Goal: Task Accomplishment & Management: Manage account settings

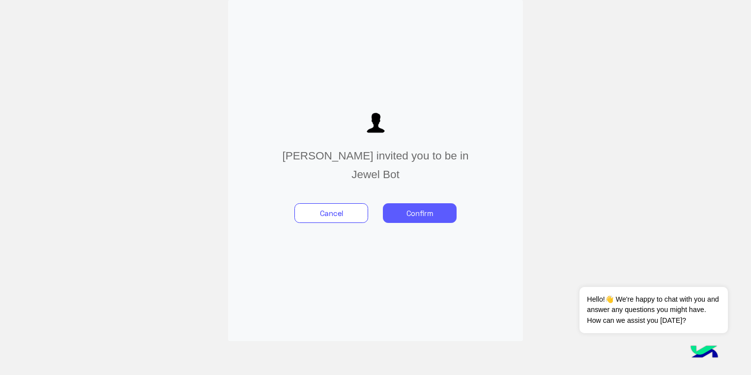
click at [430, 216] on button "Confirm" at bounding box center [420, 213] width 74 height 20
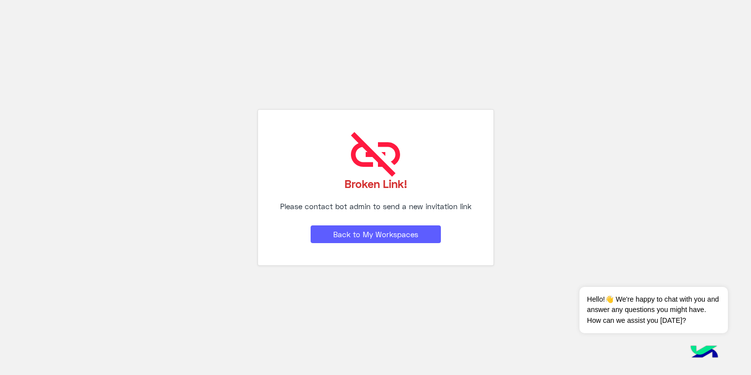
click at [408, 237] on button "Back to My Workspaces" at bounding box center [376, 234] width 130 height 18
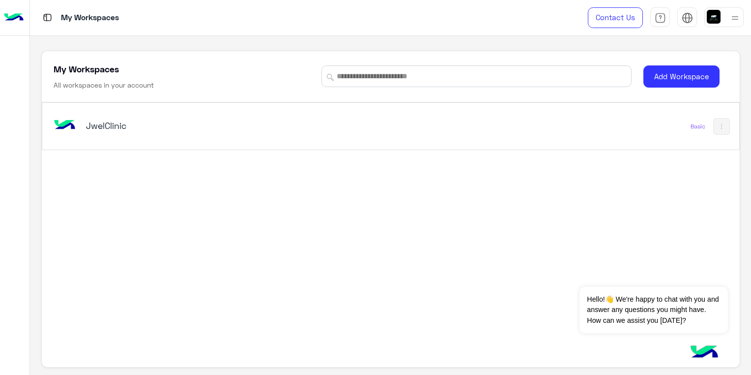
click at [124, 128] on h5 "JwelClinic" at bounding box center [208, 125] width 244 height 12
click at [662, 76] on button "Add Workspace" at bounding box center [682, 76] width 76 height 22
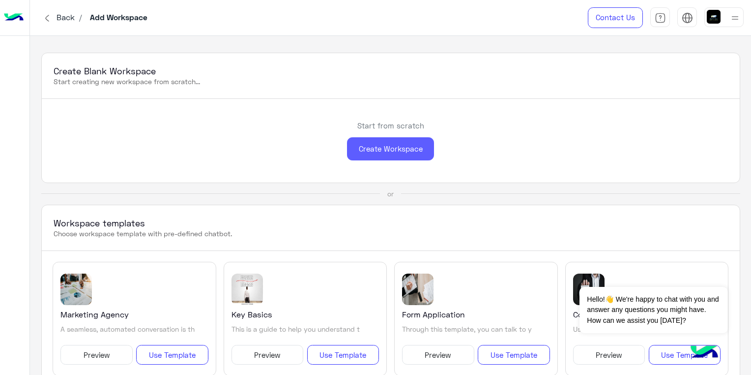
click at [363, 149] on div "Create Workspace" at bounding box center [390, 148] width 87 height 23
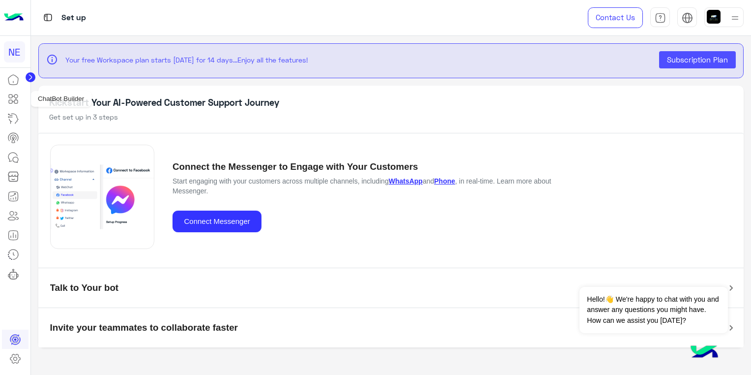
click at [11, 95] on icon at bounding box center [13, 99] width 12 height 12
click at [11, 76] on icon at bounding box center [13, 80] width 12 height 12
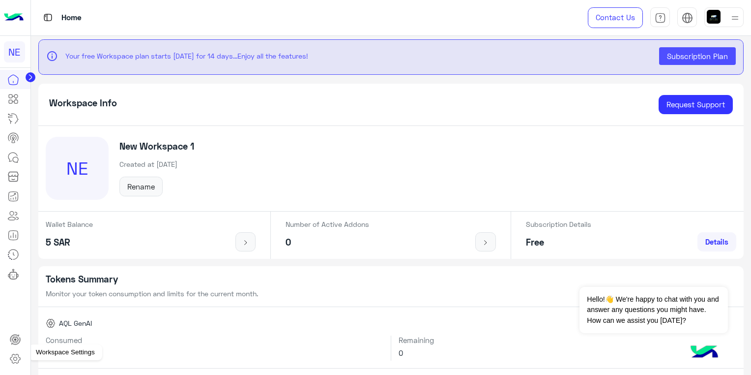
click at [16, 354] on icon at bounding box center [15, 359] width 12 height 12
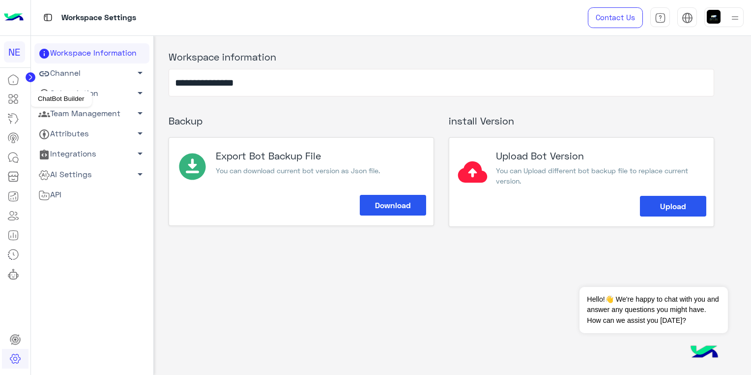
click at [15, 98] on icon at bounding box center [13, 99] width 12 height 12
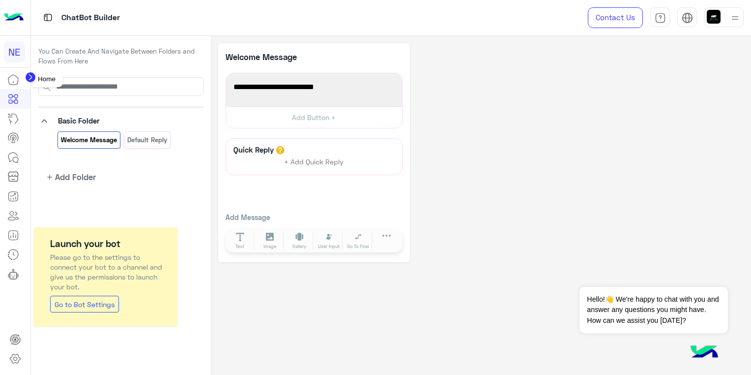
click at [17, 78] on icon at bounding box center [13, 80] width 12 height 12
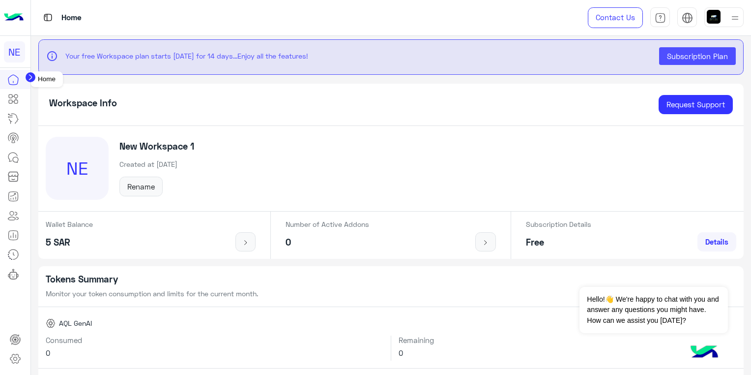
drag, startPoint x: 5, startPoint y: 81, endPoint x: 12, endPoint y: 79, distance: 6.7
click at [6, 81] on link at bounding box center [13, 79] width 27 height 19
click at [28, 76] on circle at bounding box center [31, 77] width 10 height 10
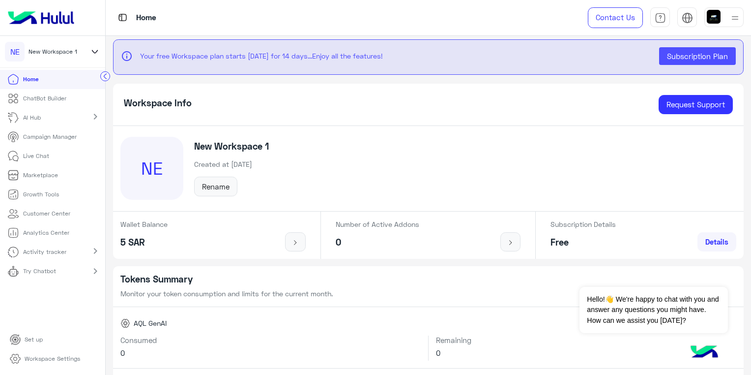
click at [46, 361] on p "Workspace Settings" at bounding box center [53, 358] width 56 height 9
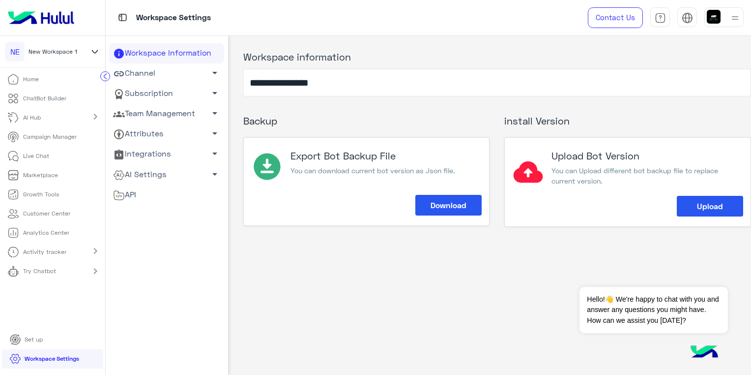
click at [211, 73] on span "arrow_drop_down" at bounding box center [215, 73] width 12 height 12
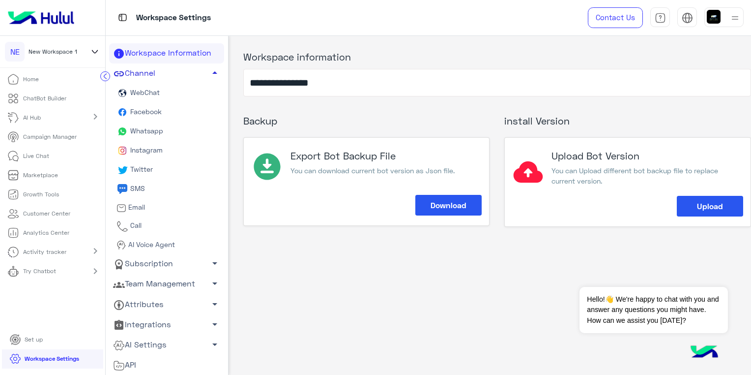
click at [157, 137] on link "Whatsapp" at bounding box center [166, 131] width 115 height 19
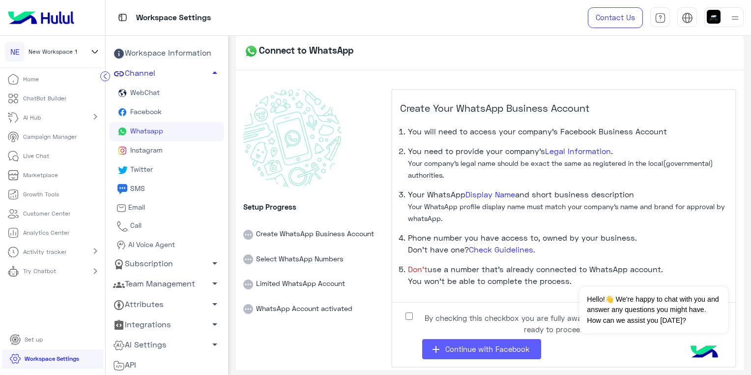
click at [515, 351] on span "Continue with Facebook" at bounding box center [488, 348] width 84 height 9
click at [141, 76] on link "Channel arrow_drop_up" at bounding box center [166, 73] width 115 height 20
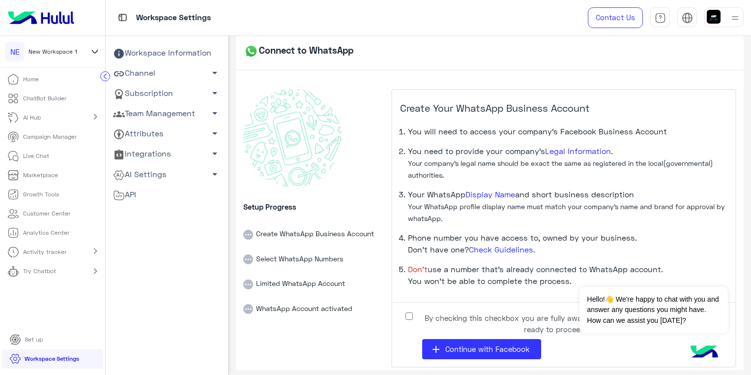
click at [141, 76] on link "Channel arrow_drop_down" at bounding box center [166, 73] width 115 height 20
